Goal: Task Accomplishment & Management: Use online tool/utility

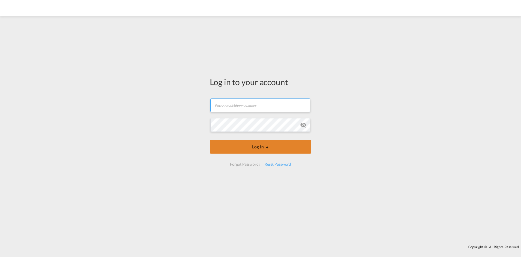
type input "[PERSON_NAME][EMAIL_ADDRESS][PERSON_NAME][DOMAIN_NAME]"
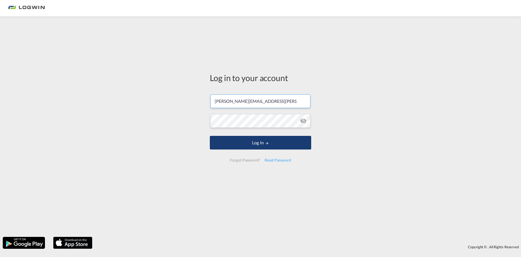
click at [237, 149] on button "Log In" at bounding box center [260, 143] width 101 height 14
